Goal: Transaction & Acquisition: Purchase product/service

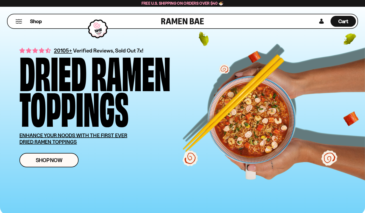
click at [37, 159] on span "Shop Now" at bounding box center [49, 159] width 27 height 5
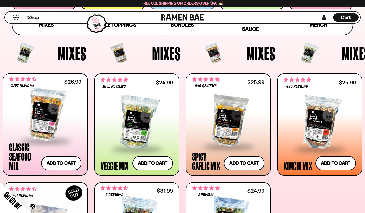
scroll to position [152, 0]
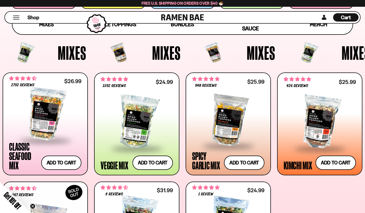
click at [51, 165] on button "Add to cart Add — Regular price $26.99 Regular price Sale price $26.99 Unit pri…" at bounding box center [61, 162] width 40 height 14
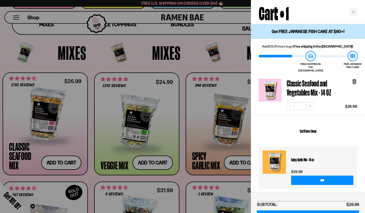
click at [347, 13] on div "Cart • 1" at bounding box center [308, 12] width 114 height 24
click at [357, 12] on div "Close cart" at bounding box center [353, 12] width 8 height 8
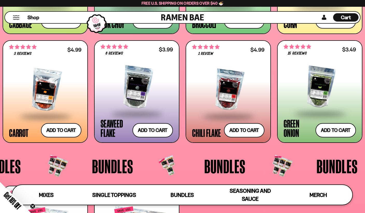
scroll to position [867, 0]
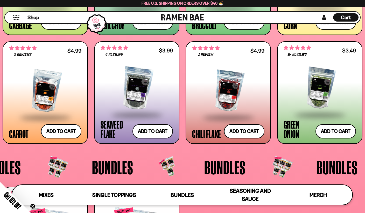
click at [341, 134] on button "Add to cart Add — Regular price $3.49 Regular price Sale price $3.49 Unit price…" at bounding box center [335, 131] width 40 height 14
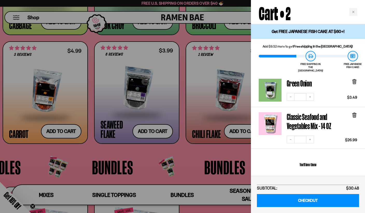
click at [220, 172] on div at bounding box center [182, 106] width 365 height 213
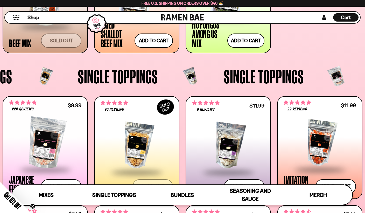
scroll to position [371, 0]
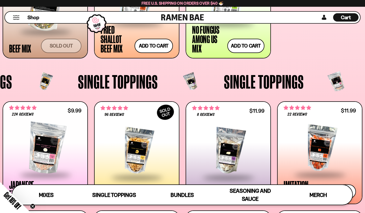
click at [51, 191] on button "Add to cart Add — Regular price $9.99 Regular price Sale price $9.99 Unit price…" at bounding box center [61, 191] width 40 height 14
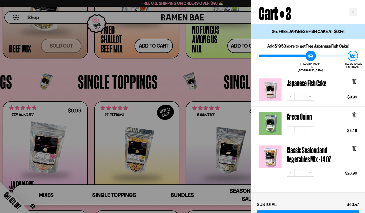
click at [15, 115] on div at bounding box center [182, 106] width 365 height 213
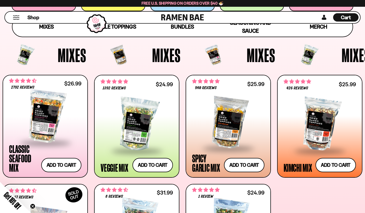
scroll to position [137, 0]
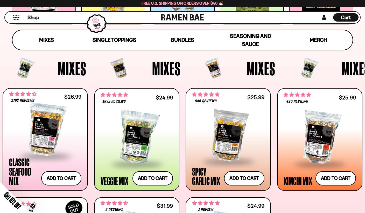
click at [247, 39] on span "Seasoning and Sauce" at bounding box center [250, 40] width 41 height 15
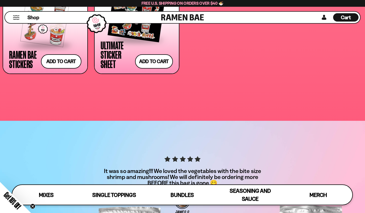
scroll to position [1374, 0]
